Goal: Information Seeking & Learning: Learn about a topic

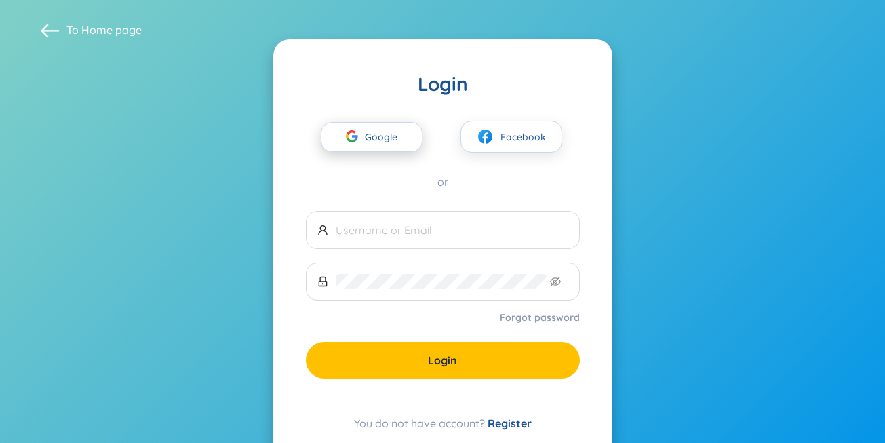
click at [393, 136] on span "Google" at bounding box center [384, 137] width 39 height 28
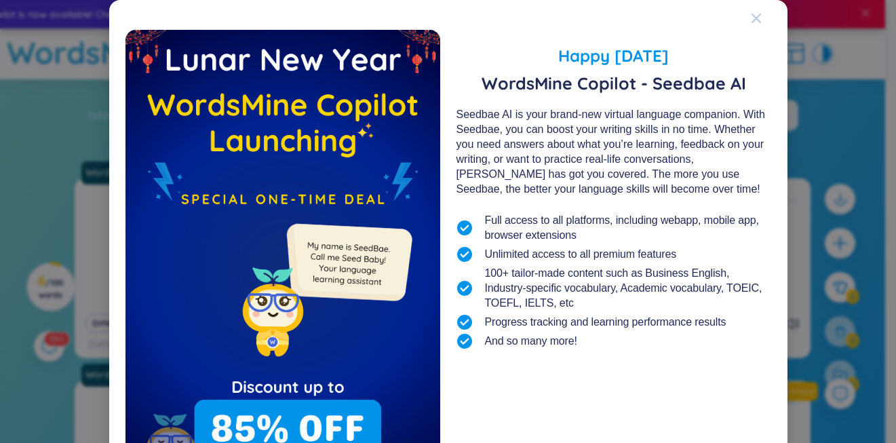
click at [754, 16] on icon "Close" at bounding box center [756, 18] width 11 height 11
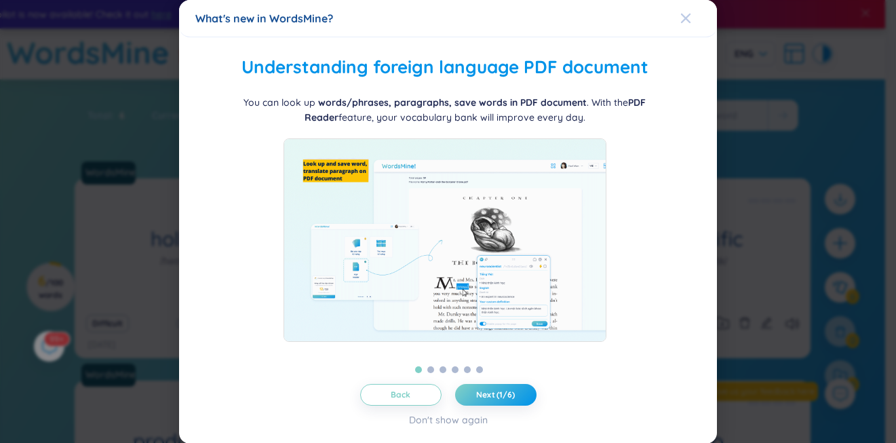
click at [682, 20] on icon "Close" at bounding box center [685, 18] width 11 height 11
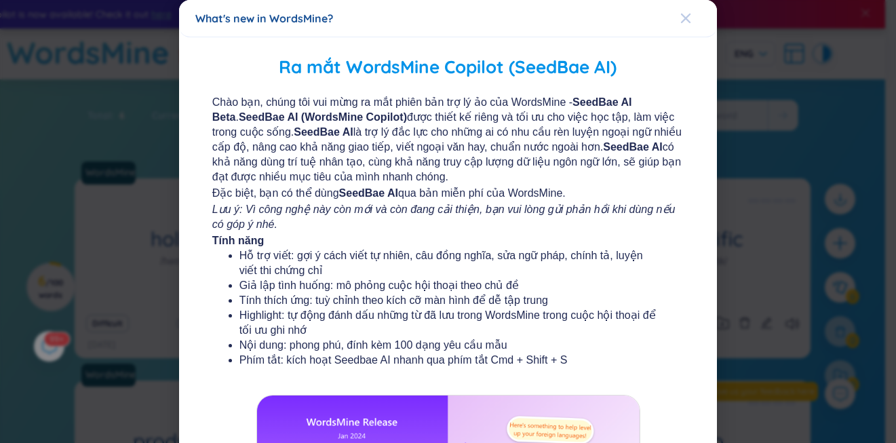
click at [680, 22] on icon "Close" at bounding box center [685, 18] width 11 height 11
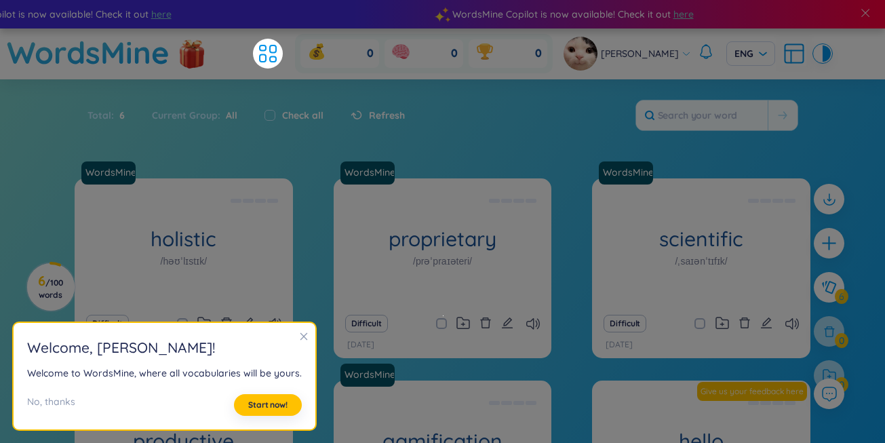
click at [304, 339] on section "Welcome , Thao Nhi ! Welcome to WordsMine, where all vocabularies will be yours…" at bounding box center [165, 376] width 302 height 107
click at [300, 332] on icon "close" at bounding box center [303, 336] width 9 height 9
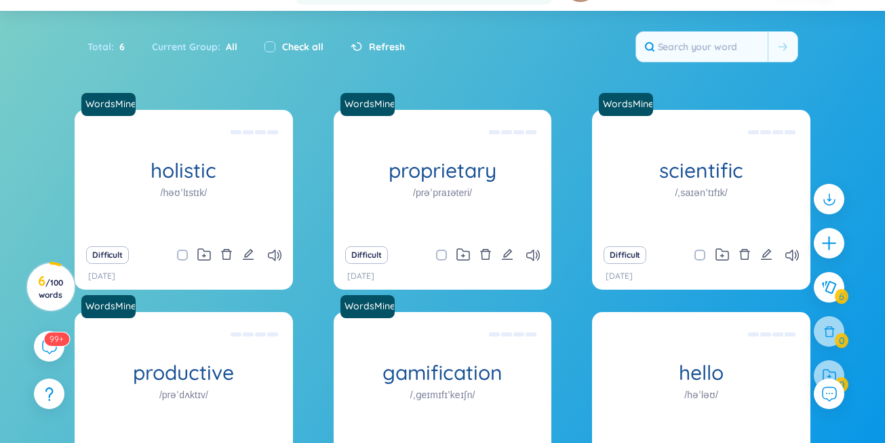
scroll to position [189, 0]
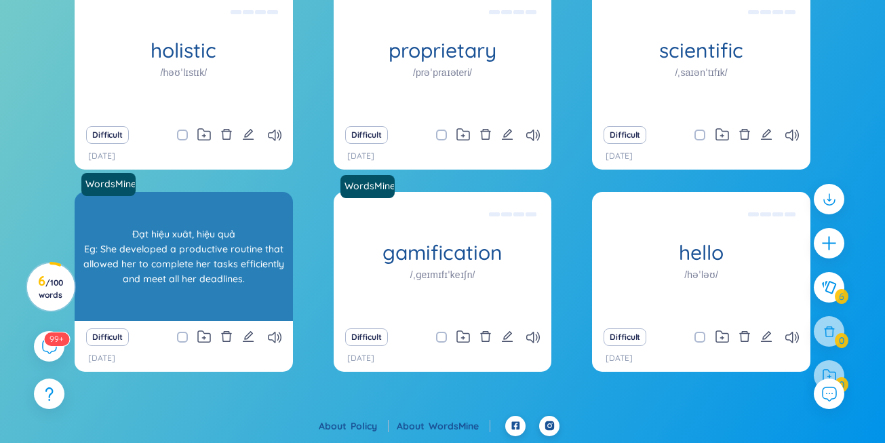
click at [240, 288] on div "Đạt hiệu xuât, hiệu quả Eg: She developed a productive routine that allowed her…" at bounding box center [183, 256] width 205 height 122
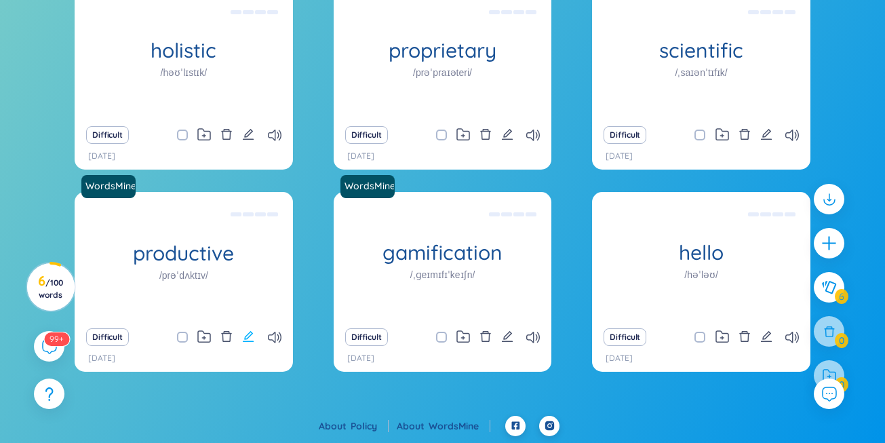
click at [251, 335] on icon "edit" at bounding box center [248, 336] width 11 height 11
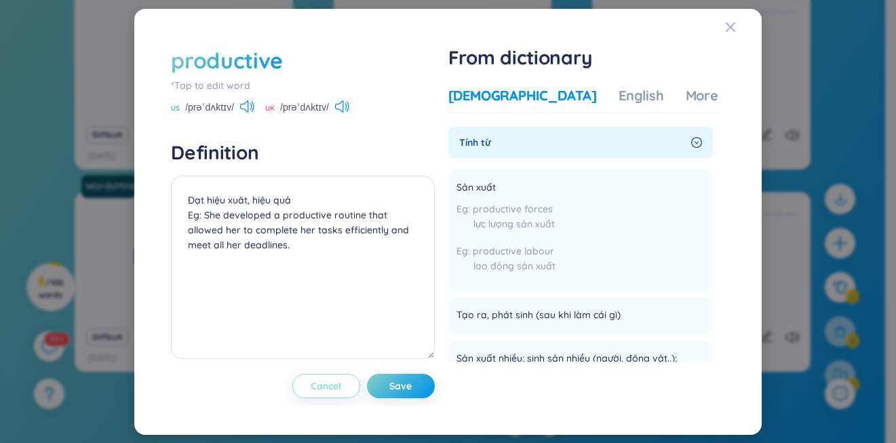
click at [327, 388] on span "Cancel" at bounding box center [326, 386] width 31 height 14
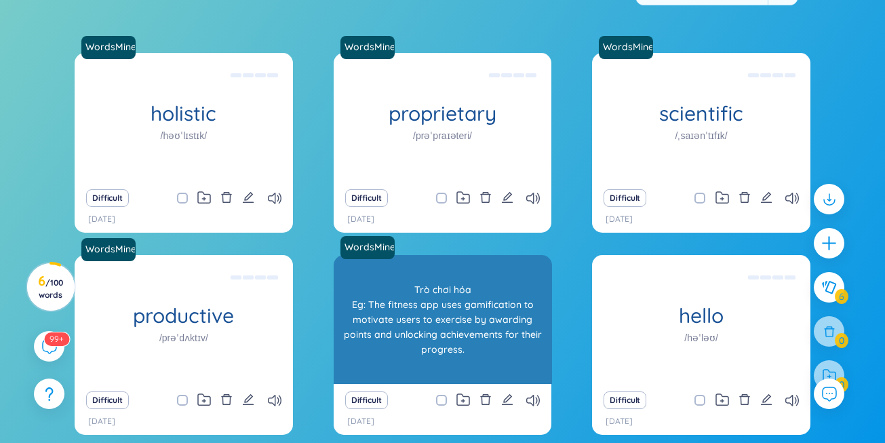
scroll to position [0, 0]
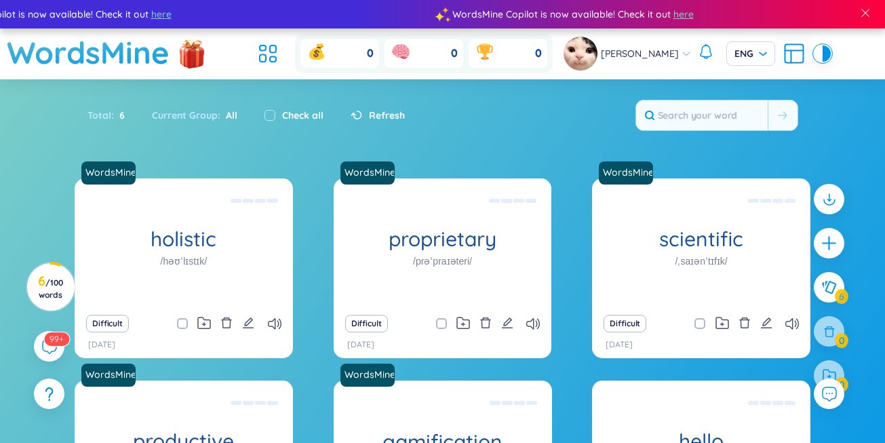
click at [399, 119] on span "Refresh" at bounding box center [387, 115] width 36 height 15
click at [282, 108] on label "Check all" at bounding box center [302, 115] width 41 height 15
checkbox input "true"
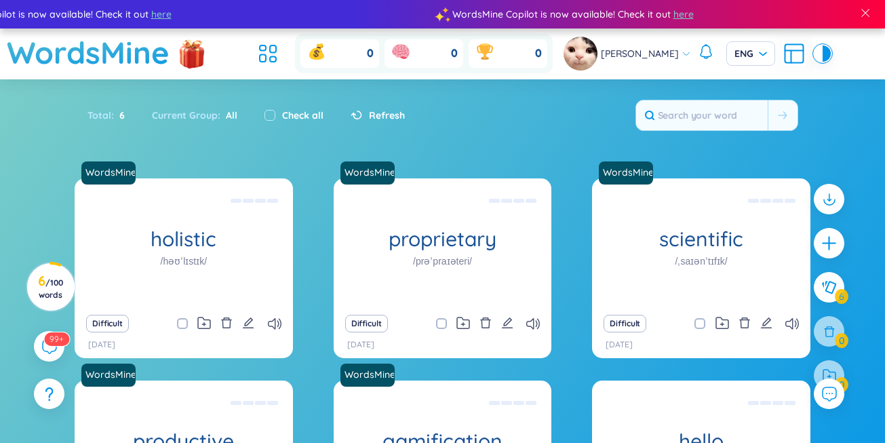
checkbox input "true"
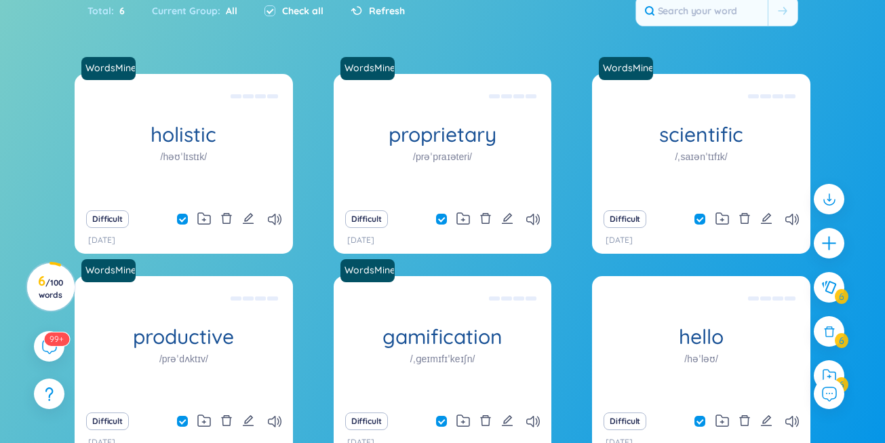
scroll to position [189, 0]
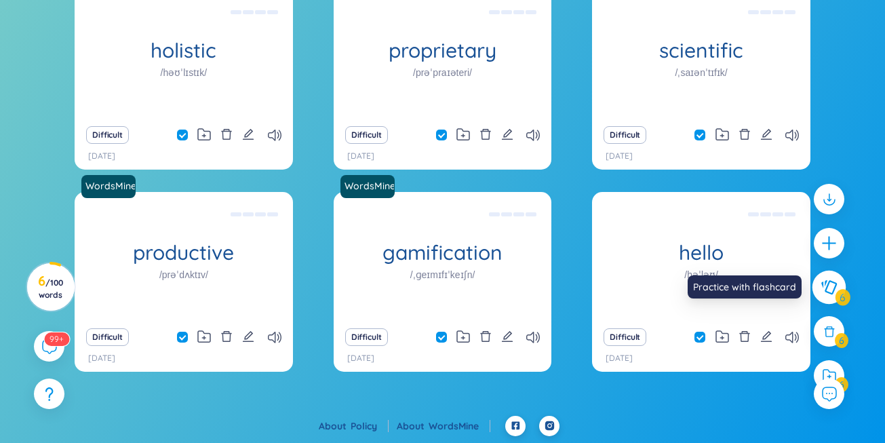
click at [823, 299] on button at bounding box center [830, 288] width 34 height 34
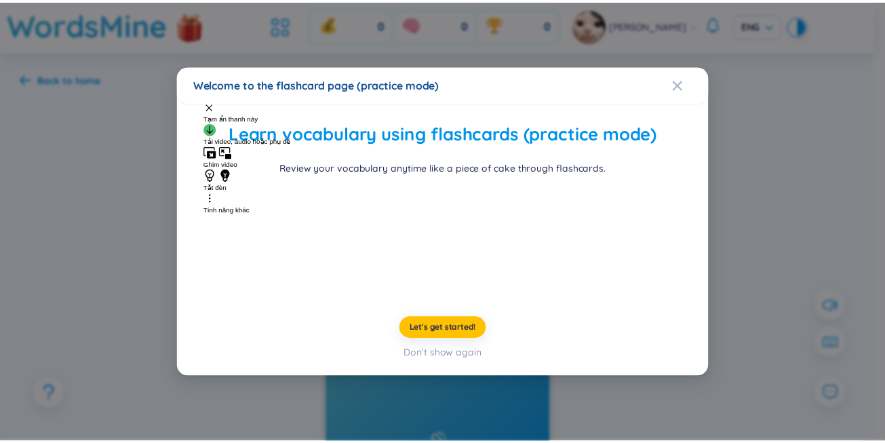
scroll to position [34, 0]
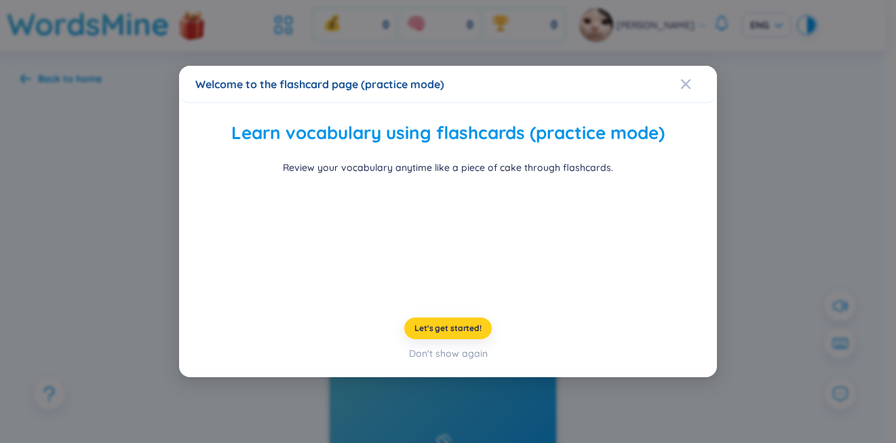
click at [435, 334] on span "Let's get started!" at bounding box center [447, 328] width 67 height 11
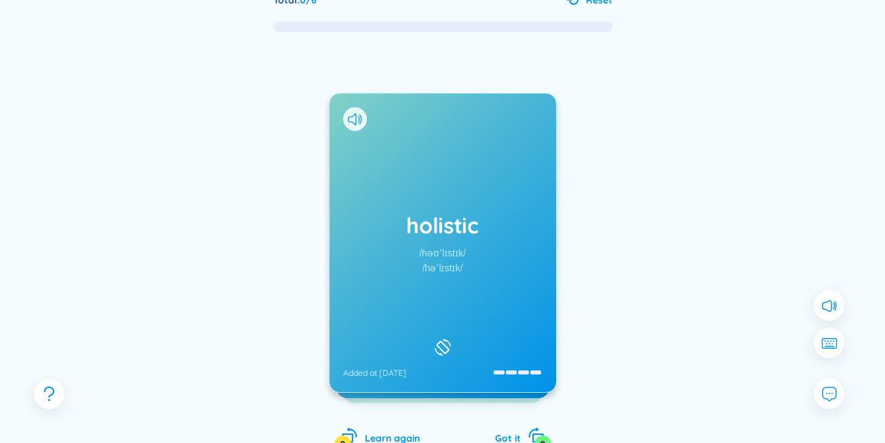
scroll to position [99, 0]
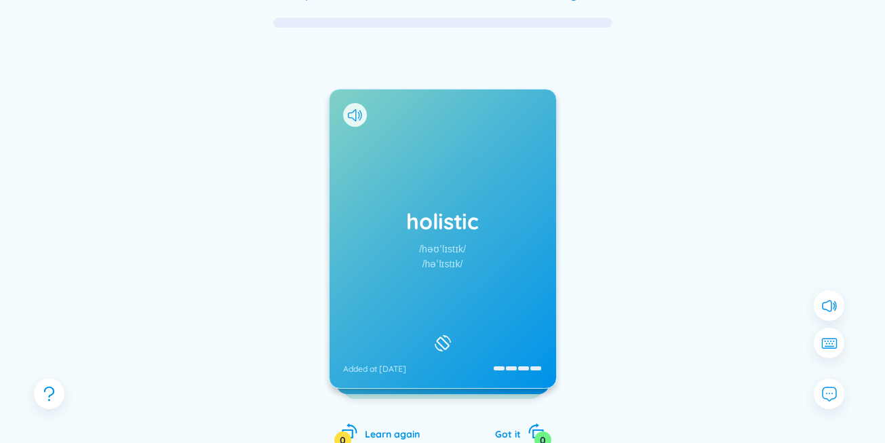
click at [489, 283] on div "holistic /həʊˈlɪstɪk/ /həˈlɪstɪk/ Added at [DATE]" at bounding box center [443, 239] width 227 height 298
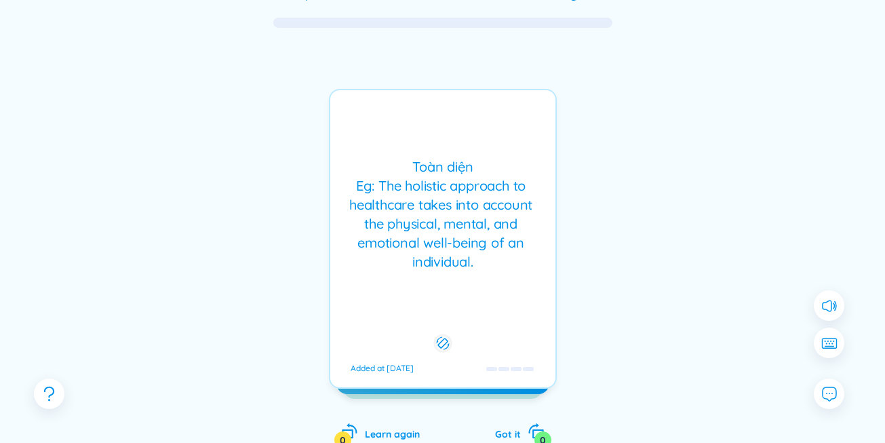
click at [494, 279] on div "Toàn diện Eg: The holistic approach to healthcare takes into account the physic…" at bounding box center [443, 239] width 228 height 300
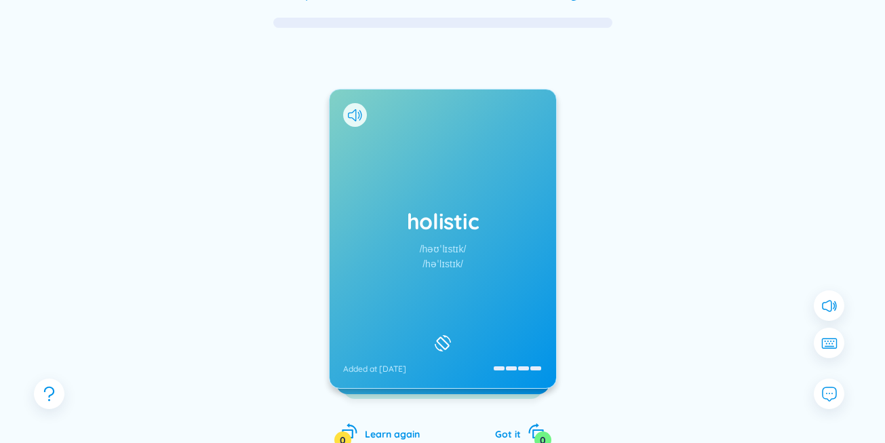
click at [494, 279] on div "holistic /həʊˈlɪstɪk/ /həˈlɪstɪk/ Added at [DATE]" at bounding box center [443, 239] width 227 height 298
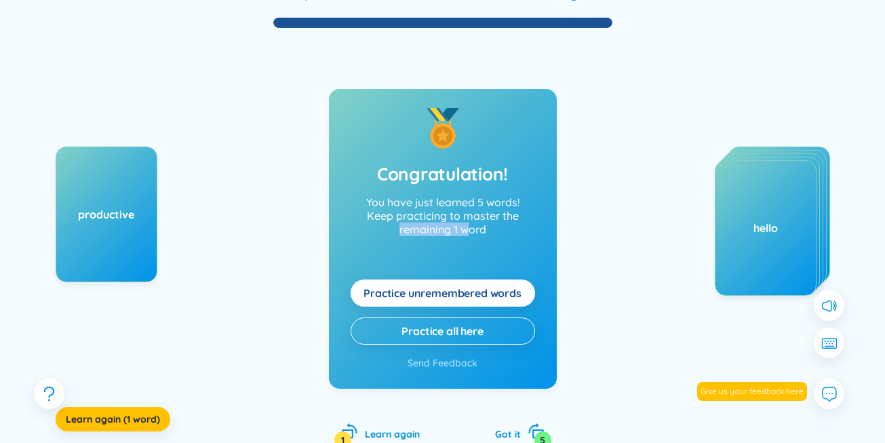
drag, startPoint x: 468, startPoint y: 223, endPoint x: 591, endPoint y: 220, distance: 123.5
click at [591, 220] on div "productive Learn again (1 word) Congratulation! You have just learned 5 words! …" at bounding box center [442, 252] width 844 height 446
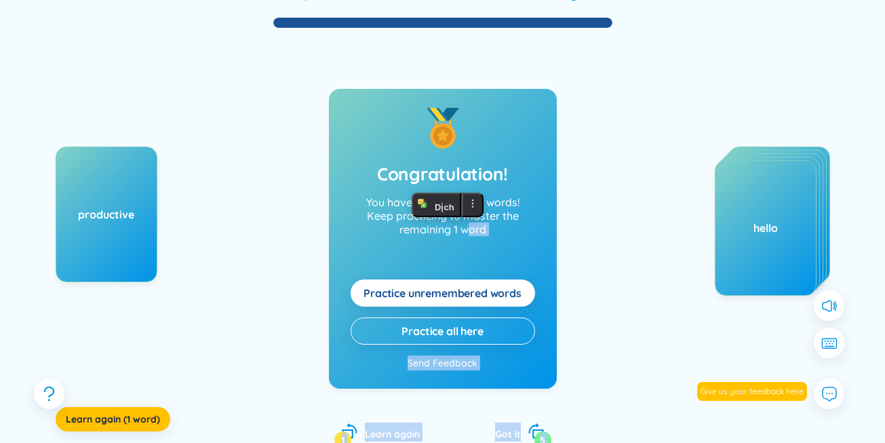
click at [461, 338] on button "Practice all here" at bounding box center [443, 330] width 184 height 27
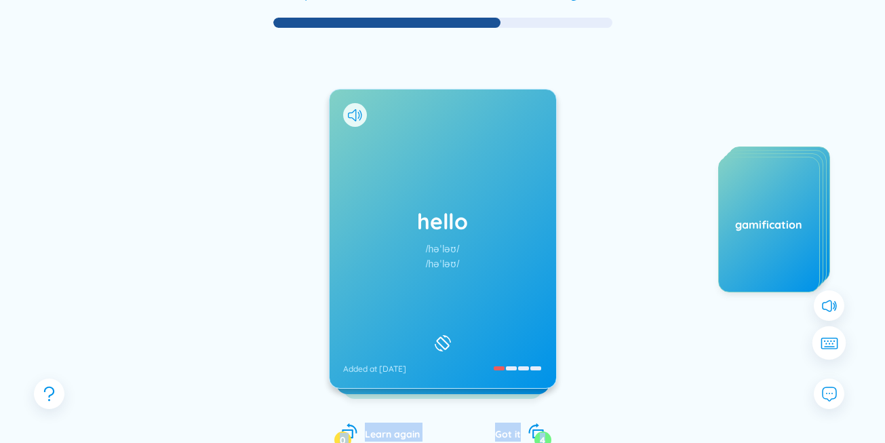
click at [826, 336] on button at bounding box center [830, 343] width 34 height 34
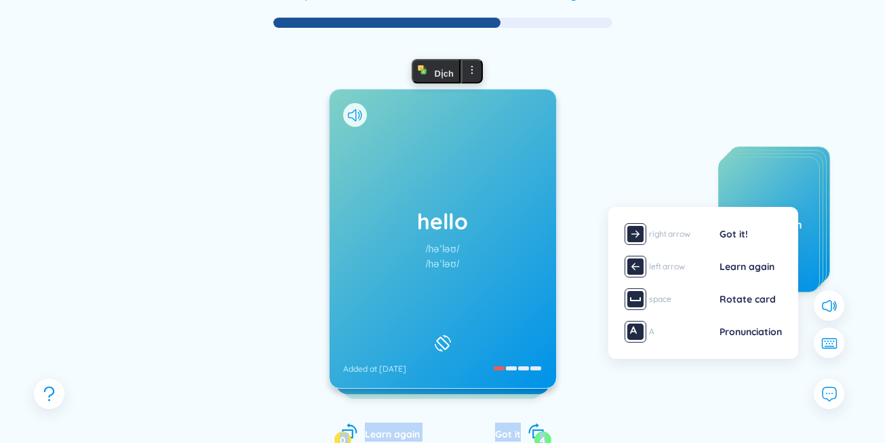
click at [690, 166] on div "holistic proprietary scientific gamification" at bounding box center [728, 281] width 203 height 271
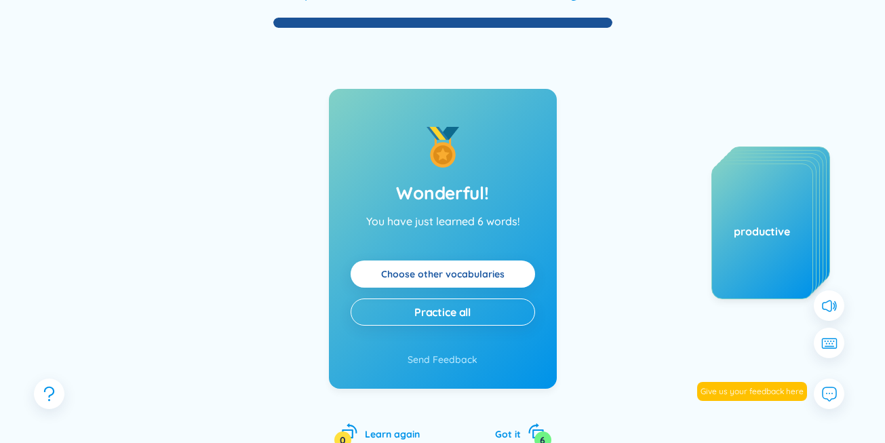
click at [480, 281] on link "Choose other vocabularies" at bounding box center [442, 274] width 123 height 15
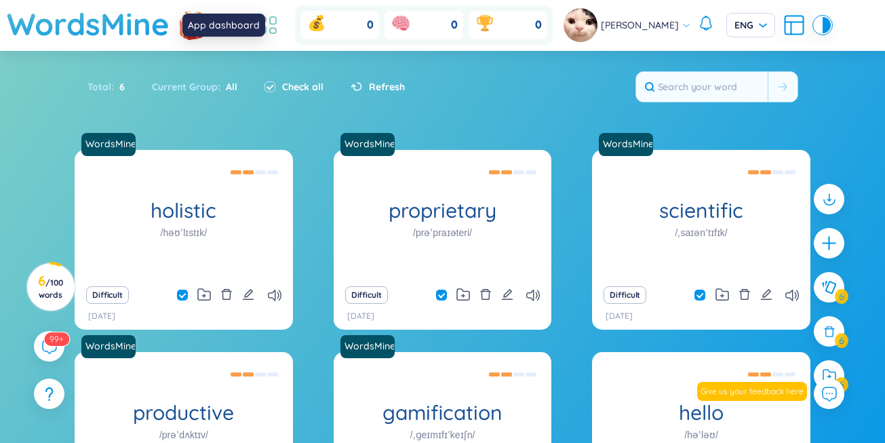
click at [280, 20] on icon at bounding box center [268, 25] width 24 height 24
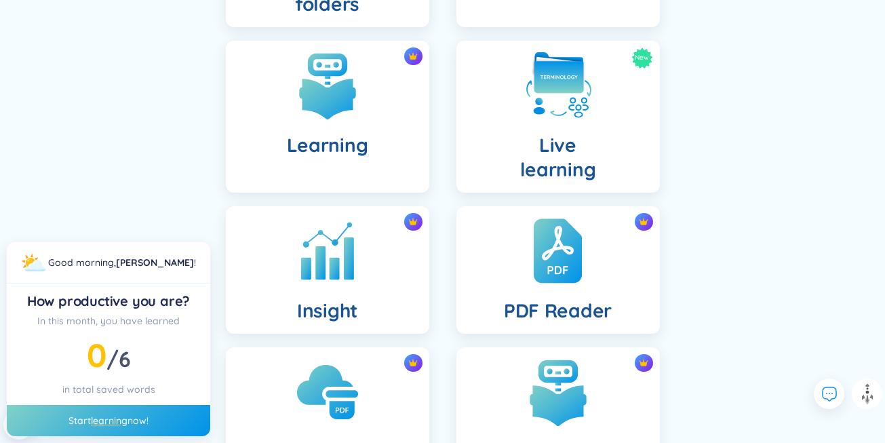
scroll to position [385, 0]
